Goal: Find specific page/section: Find specific page/section

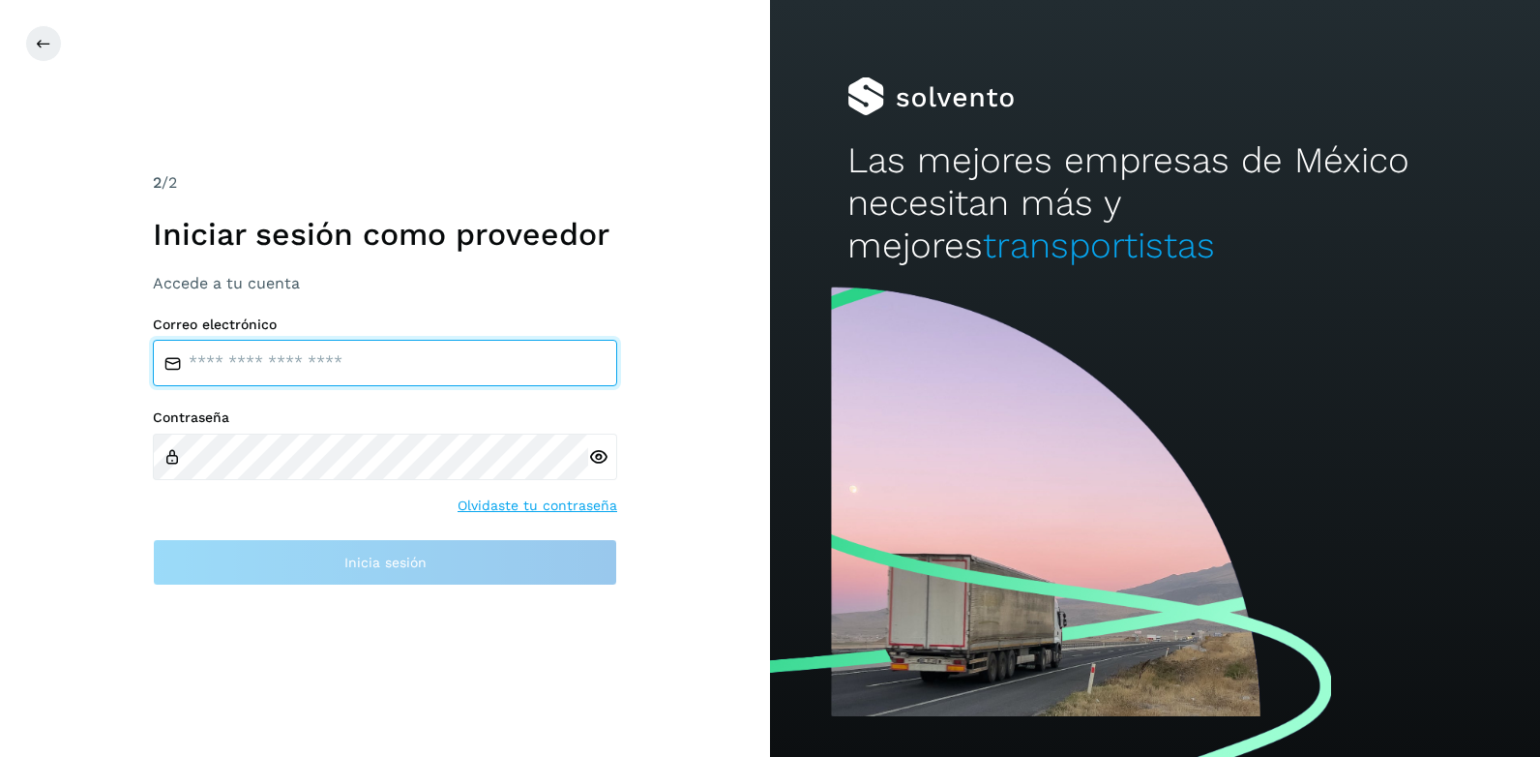
click at [198, 360] on input "email" at bounding box center [385, 363] width 464 height 46
type input "**********"
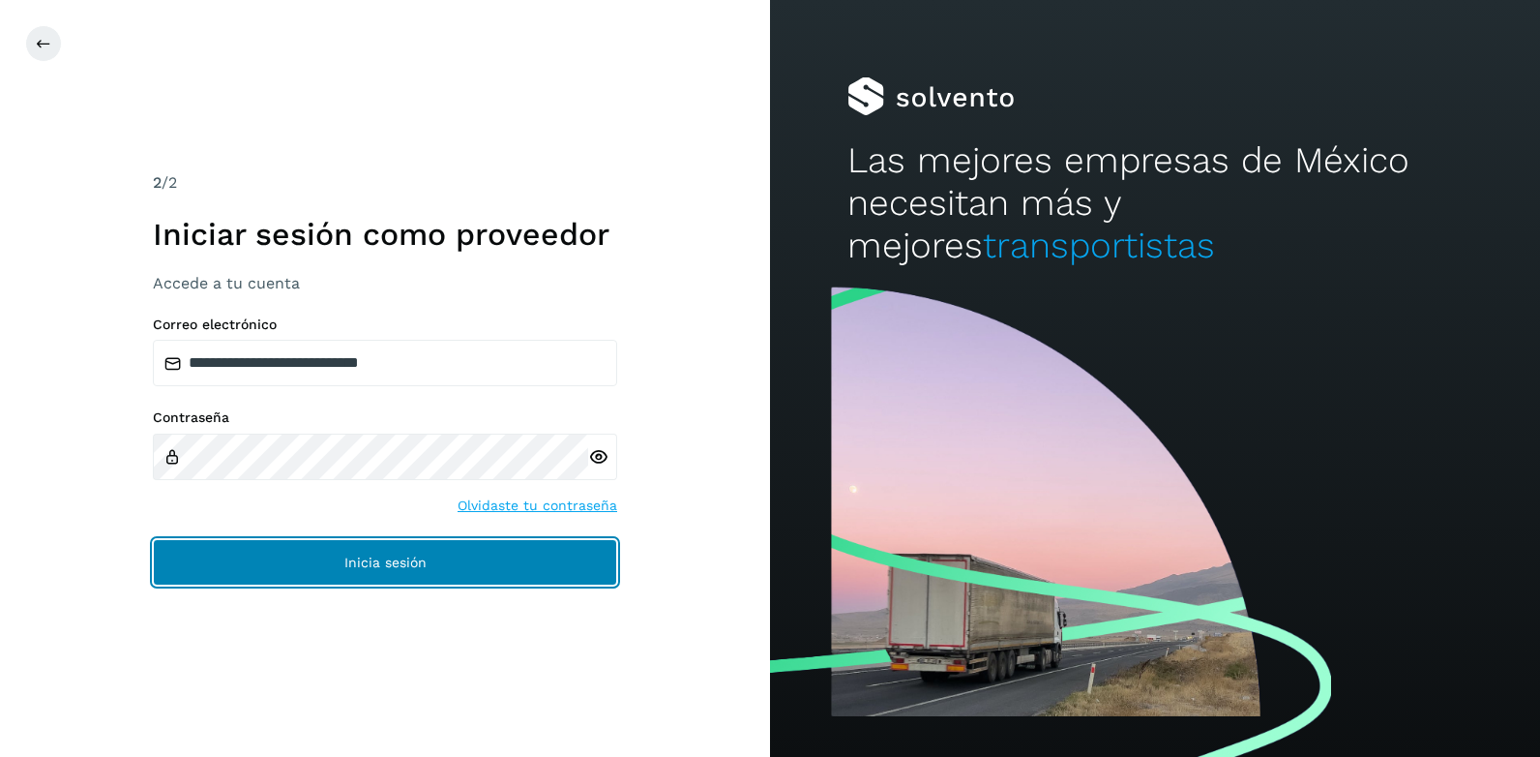
click at [390, 563] on span "Inicia sesión" at bounding box center [385, 562] width 82 height 14
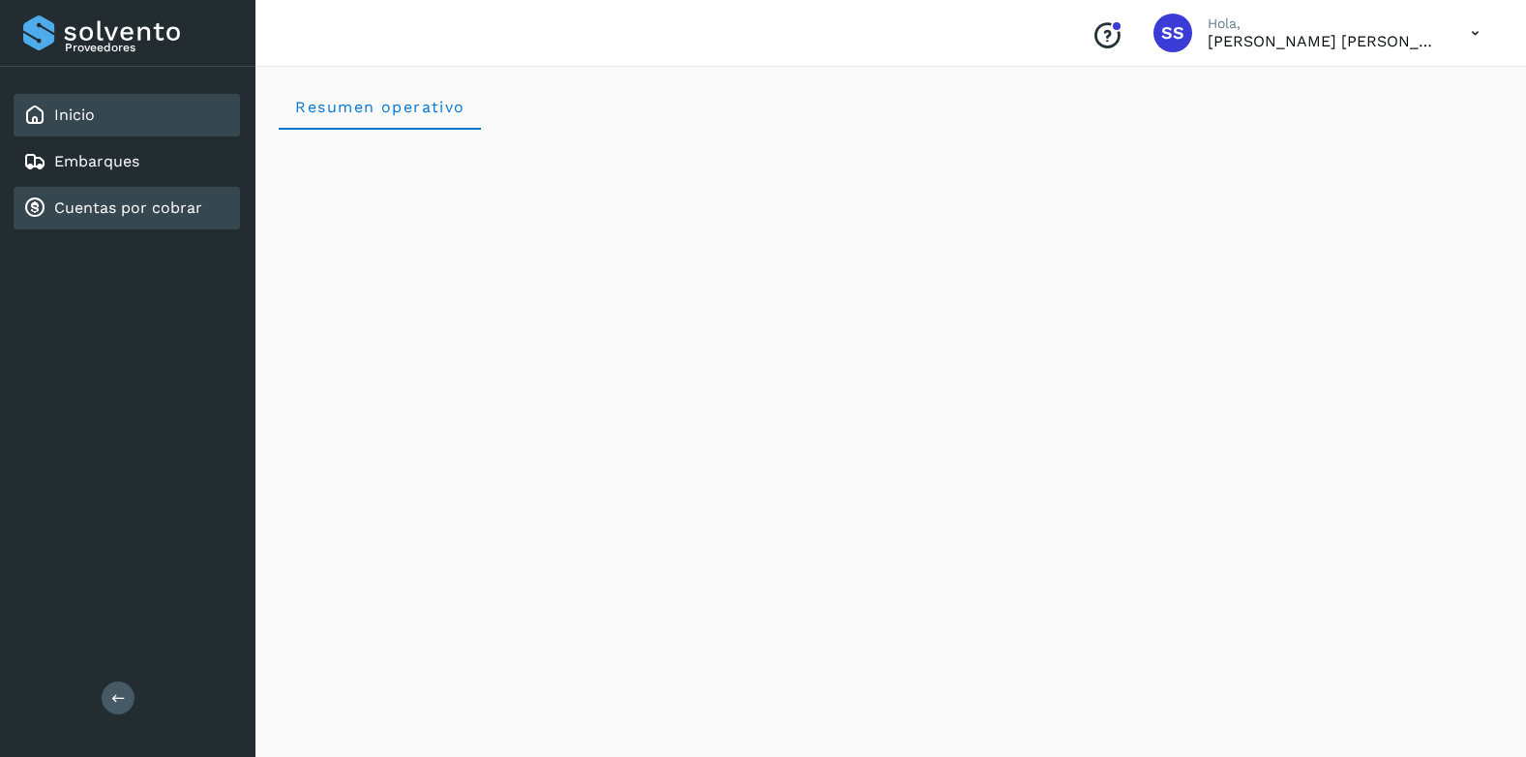
click at [119, 203] on link "Cuentas por cobrar" at bounding box center [128, 207] width 148 height 18
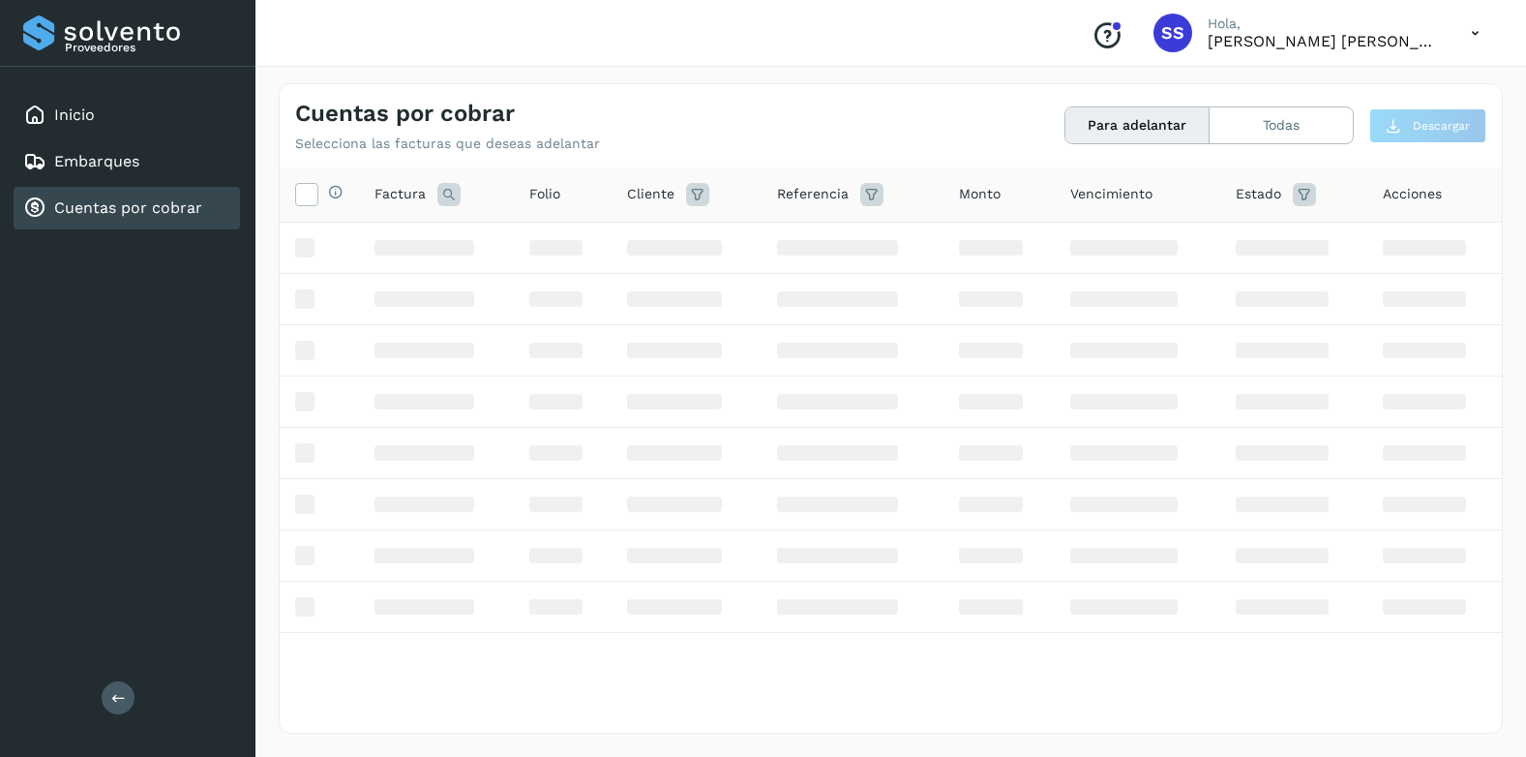
click at [119, 203] on link "Cuentas por cobrar" at bounding box center [128, 207] width 148 height 18
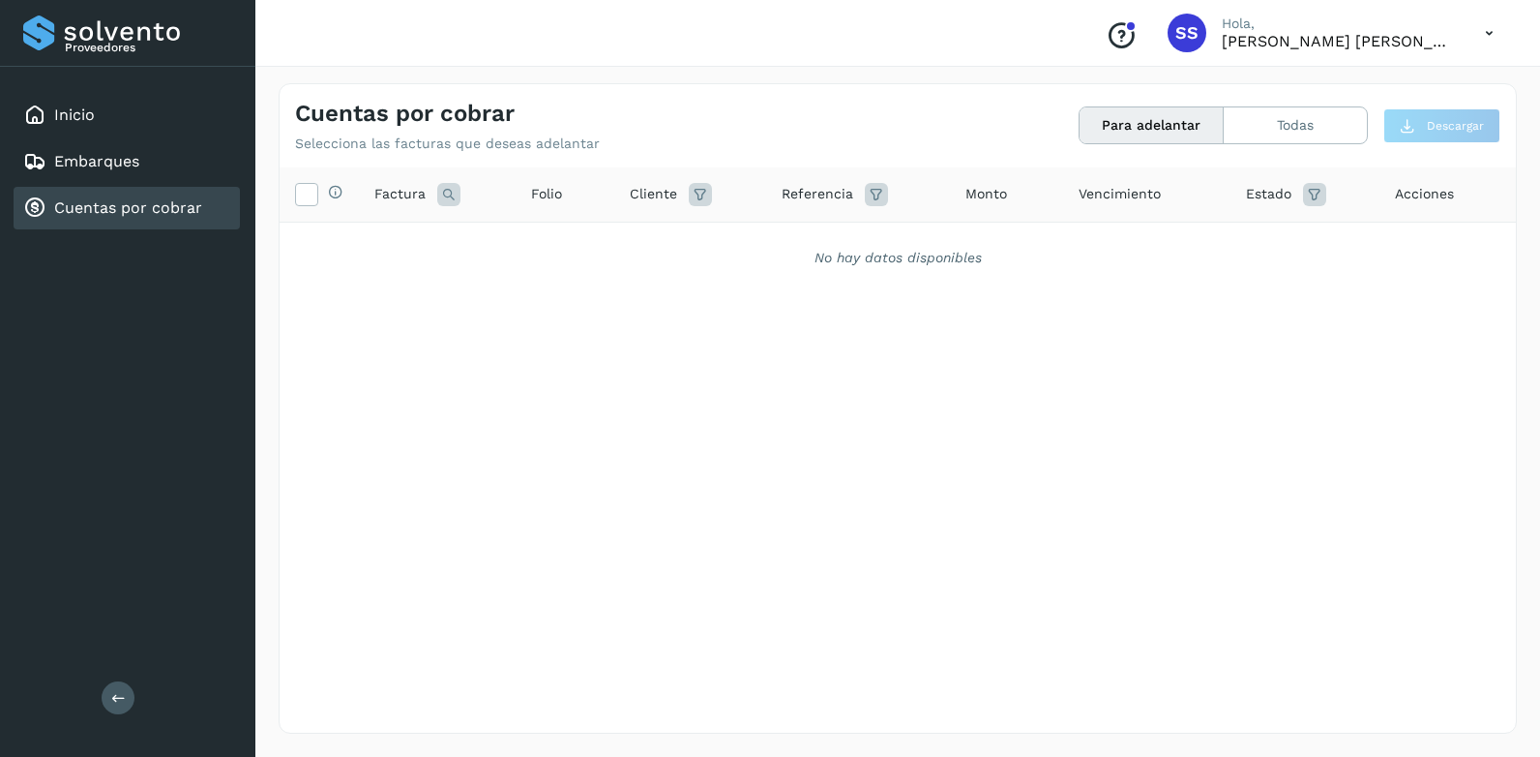
click at [119, 203] on link "Cuentas por cobrar" at bounding box center [128, 207] width 148 height 18
click at [1262, 123] on button "Todas" at bounding box center [1295, 125] width 143 height 36
